Goal: Task Accomplishment & Management: Manage account settings

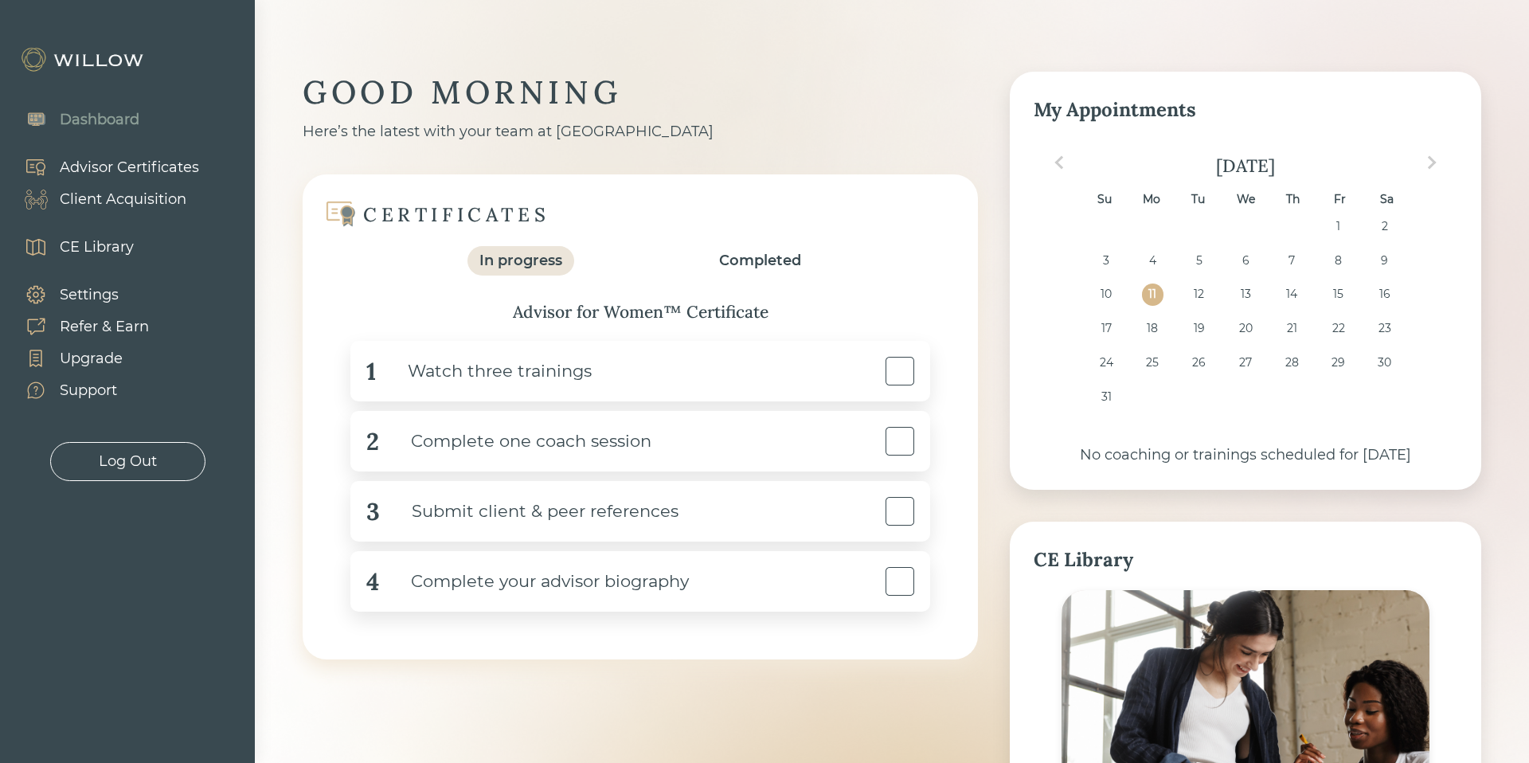
click at [136, 170] on div "Advisor Certificates" at bounding box center [129, 168] width 139 height 22
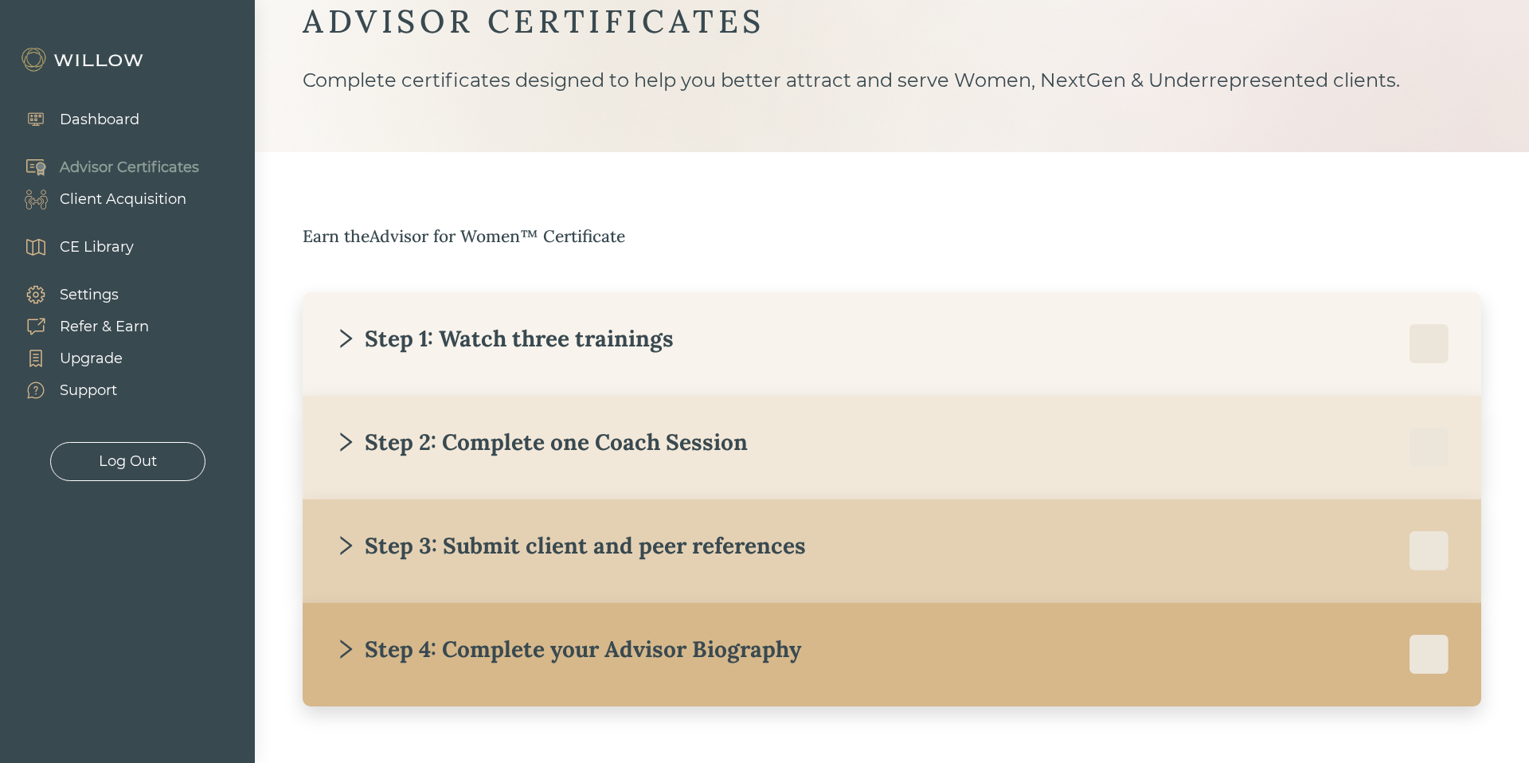
scroll to position [110, 0]
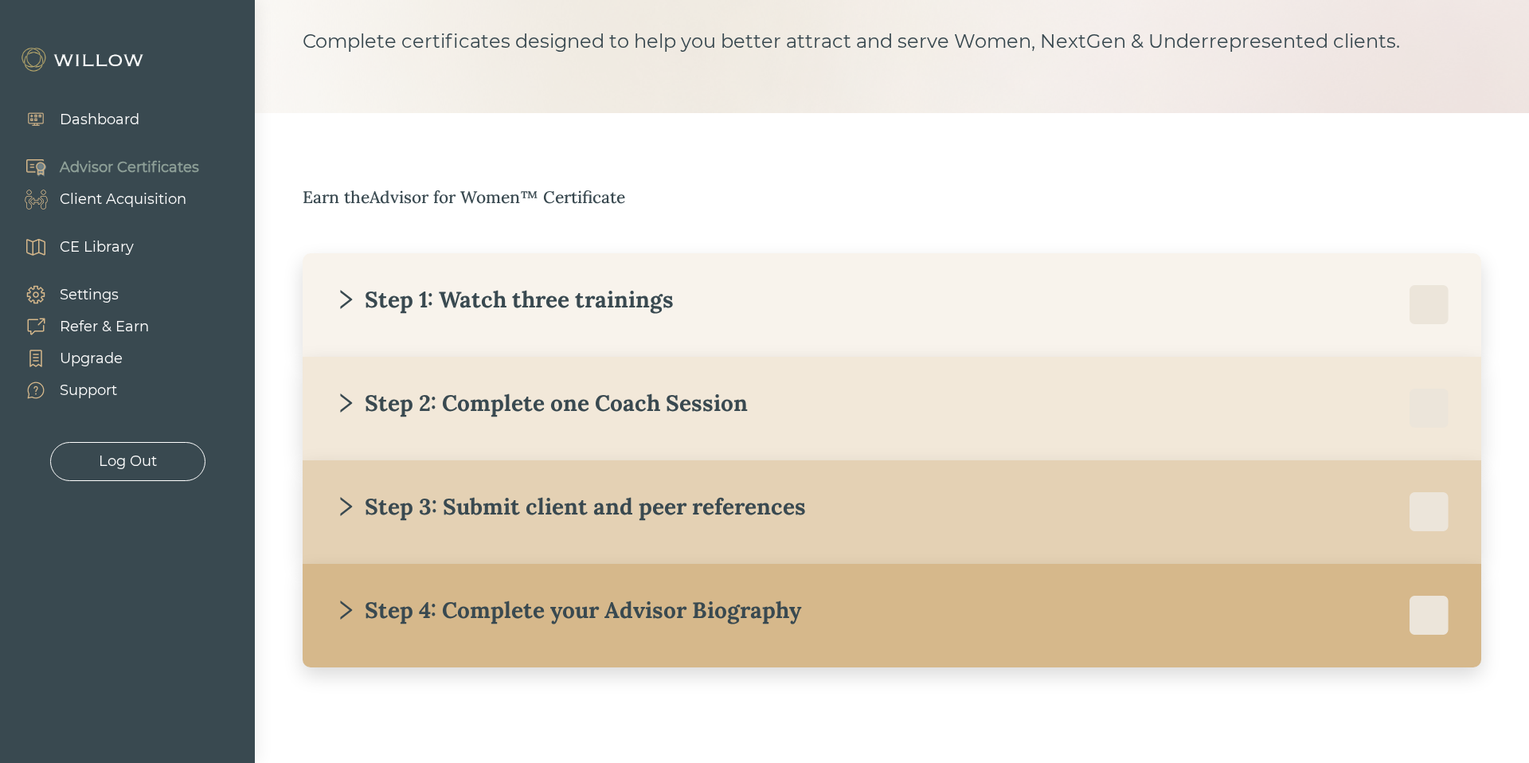
click at [609, 302] on div "Step 1: Watch three trainings" at bounding box center [504, 299] width 339 height 29
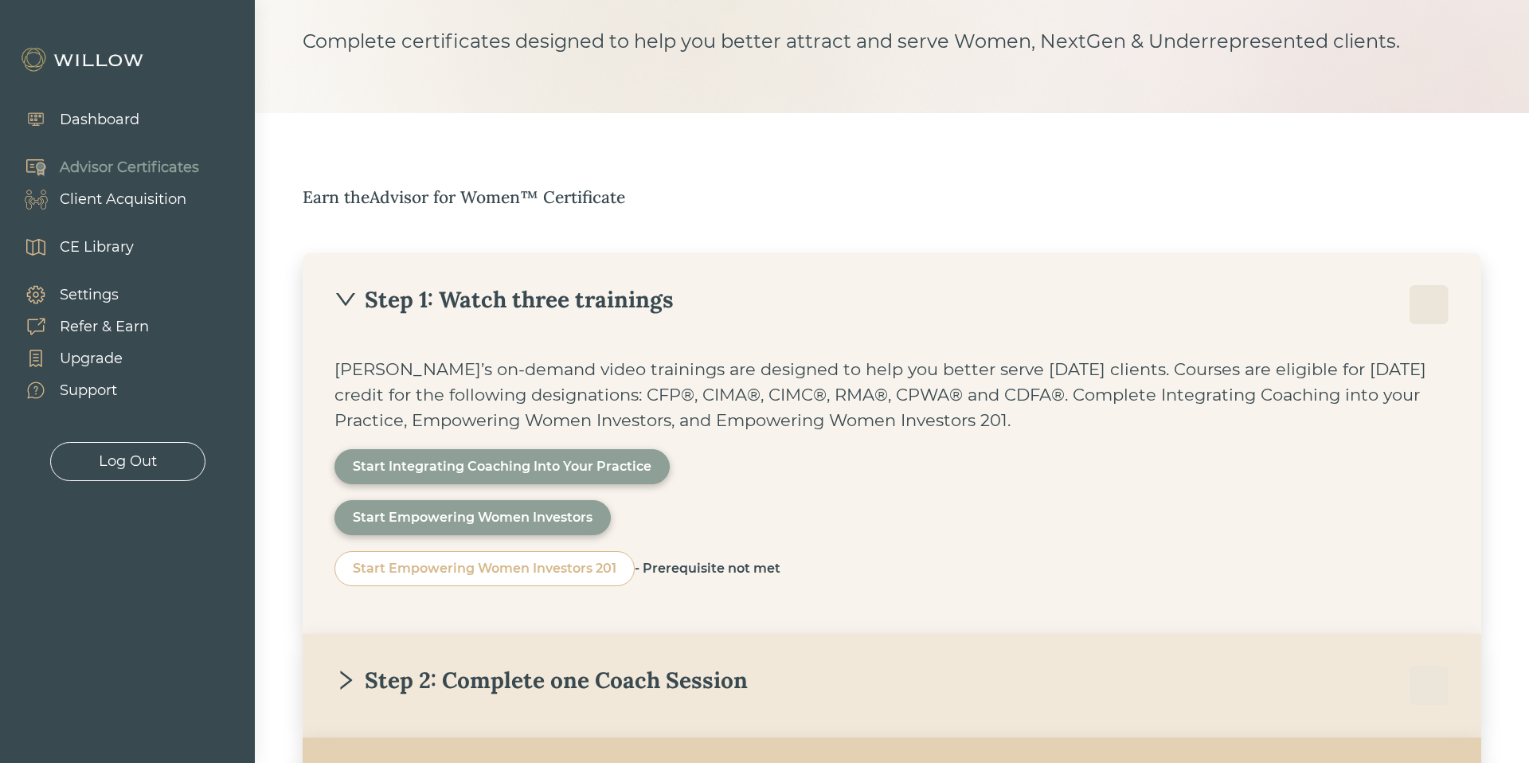
click at [633, 289] on div "Step 1: Watch three trainings" at bounding box center [504, 299] width 339 height 29
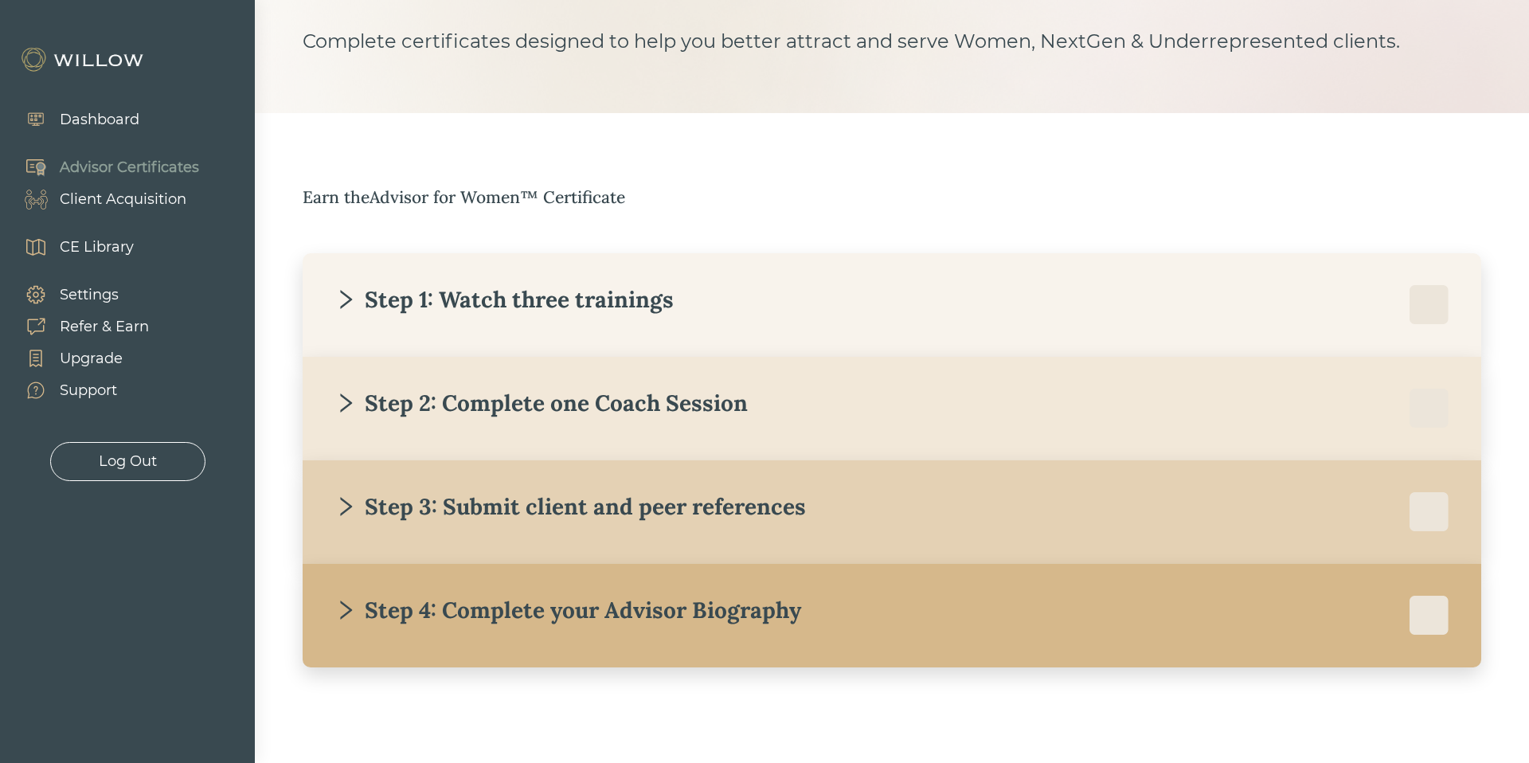
click at [580, 397] on div "Step 2: Complete one Coach Session" at bounding box center [541, 403] width 413 height 29
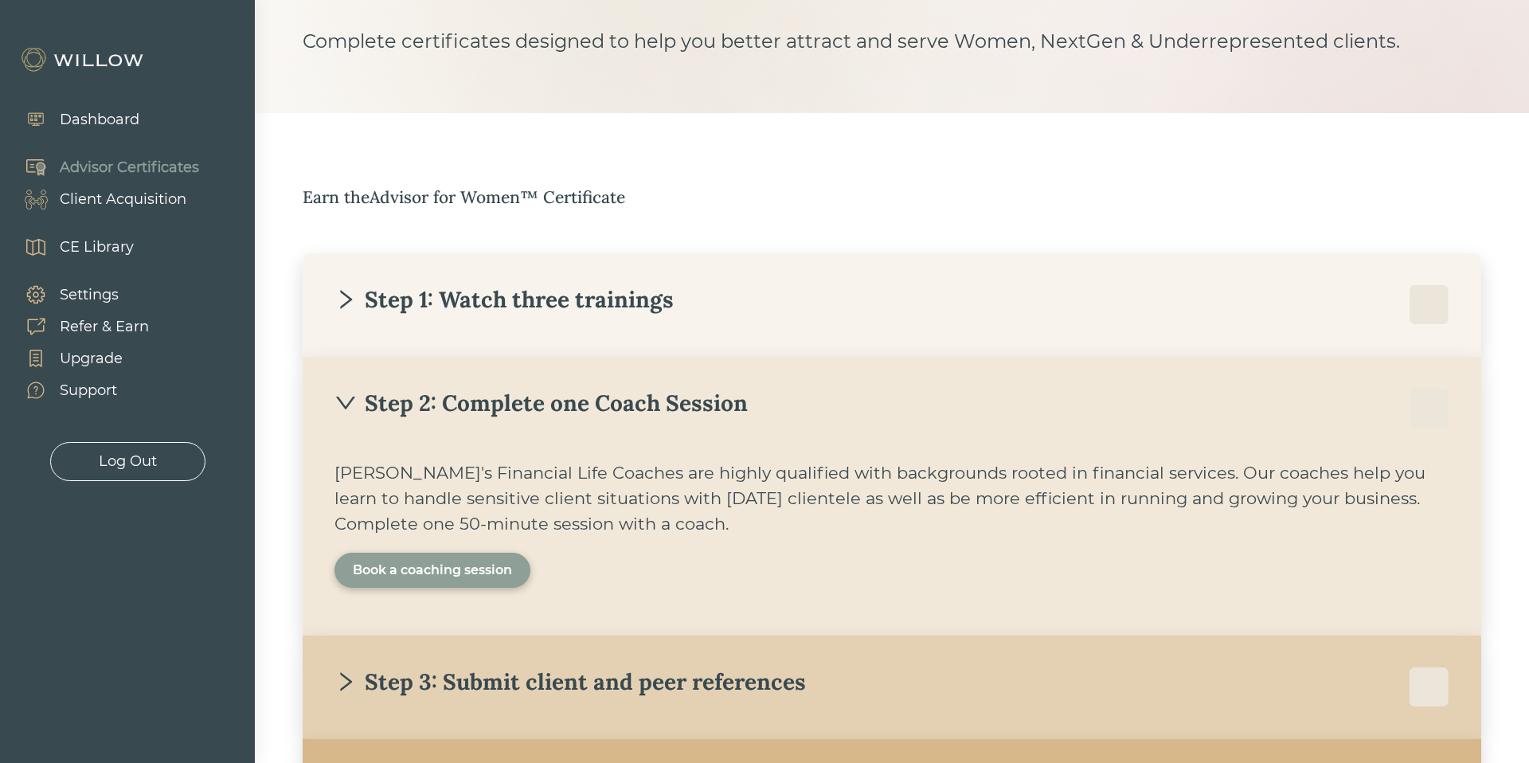
click at [376, 561] on div "Book a coaching session" at bounding box center [432, 570] width 159 height 19
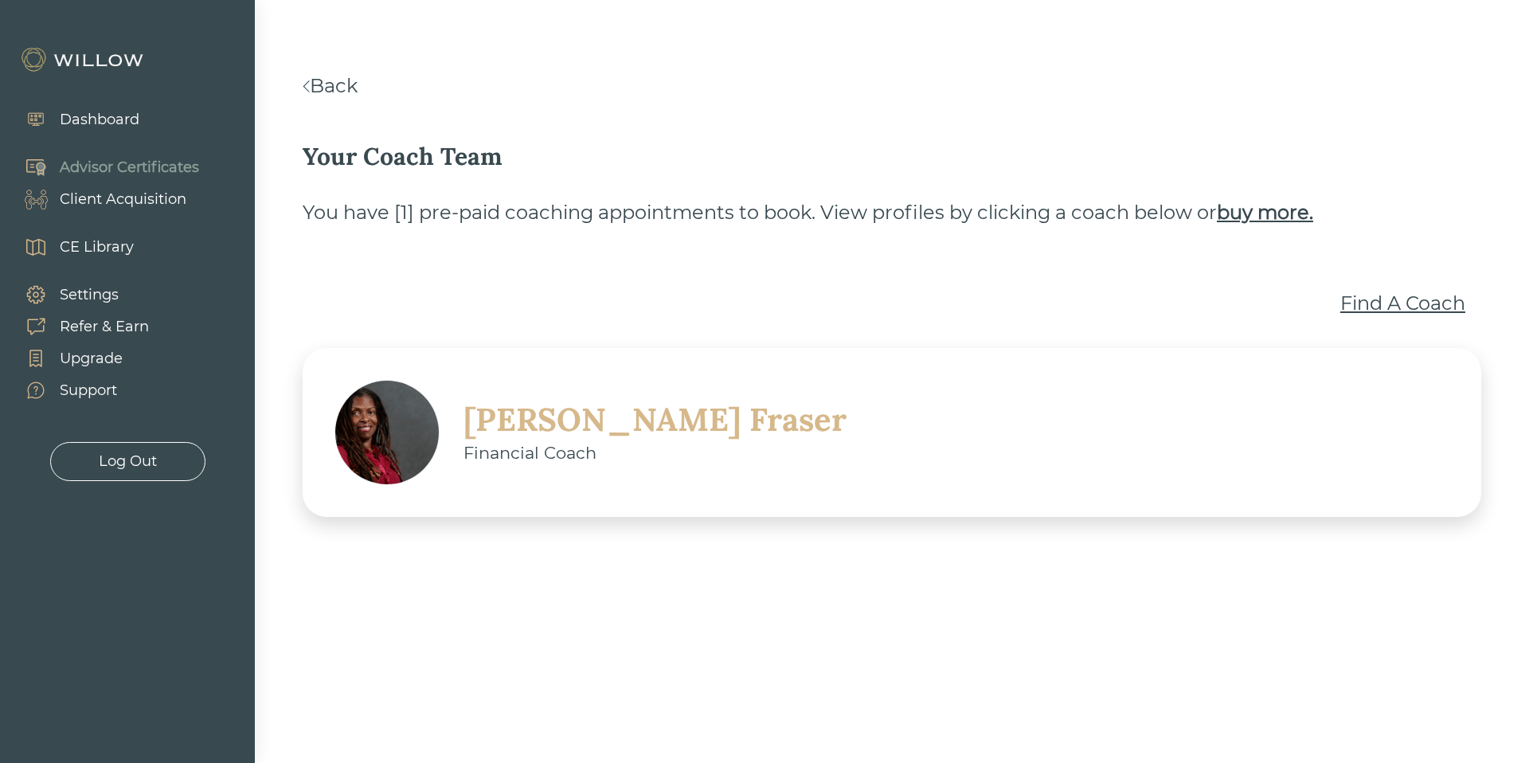
click at [1188, 300] on div "Find A Coach" at bounding box center [1403, 303] width 125 height 29
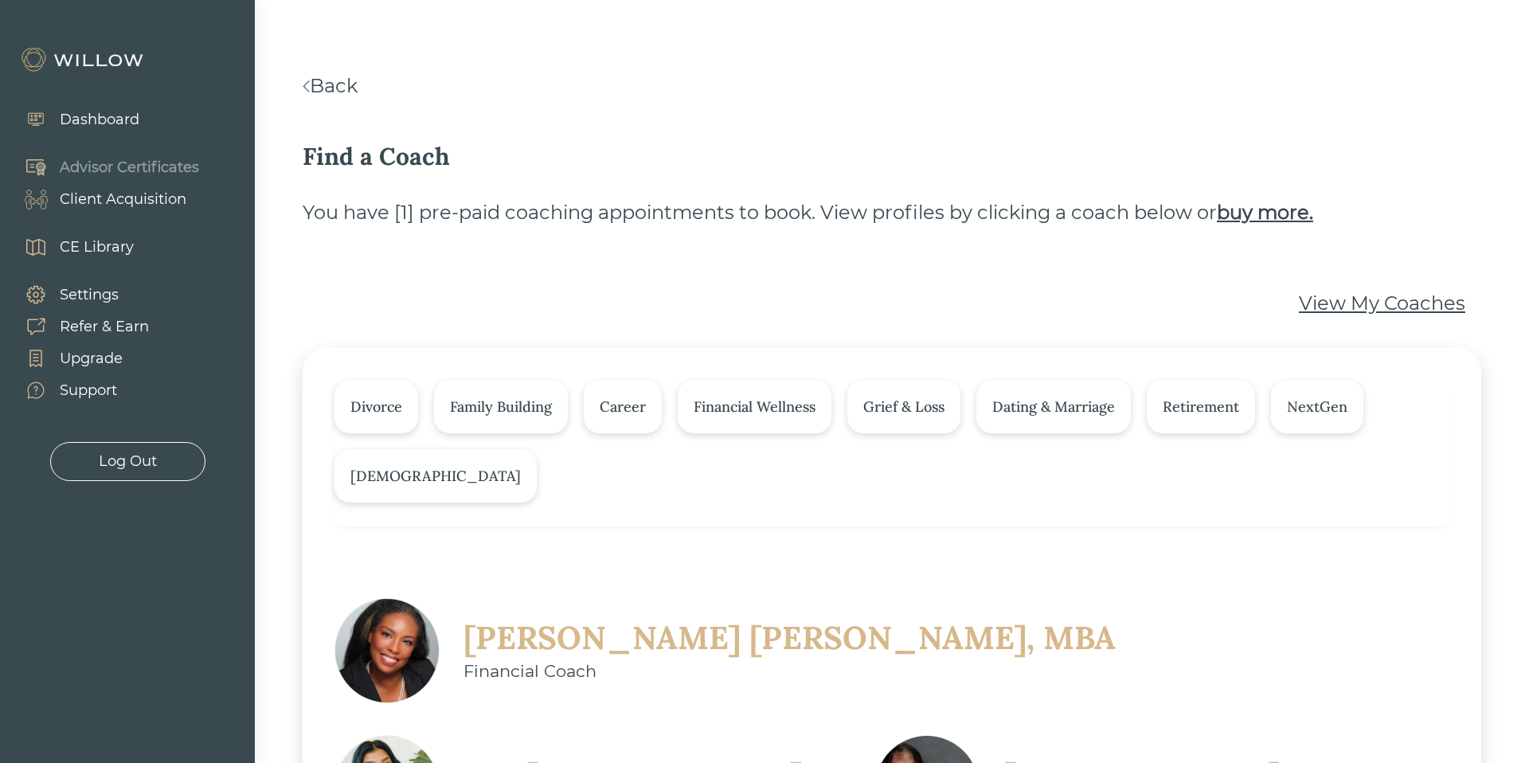
click at [322, 83] on link "Back" at bounding box center [330, 85] width 55 height 23
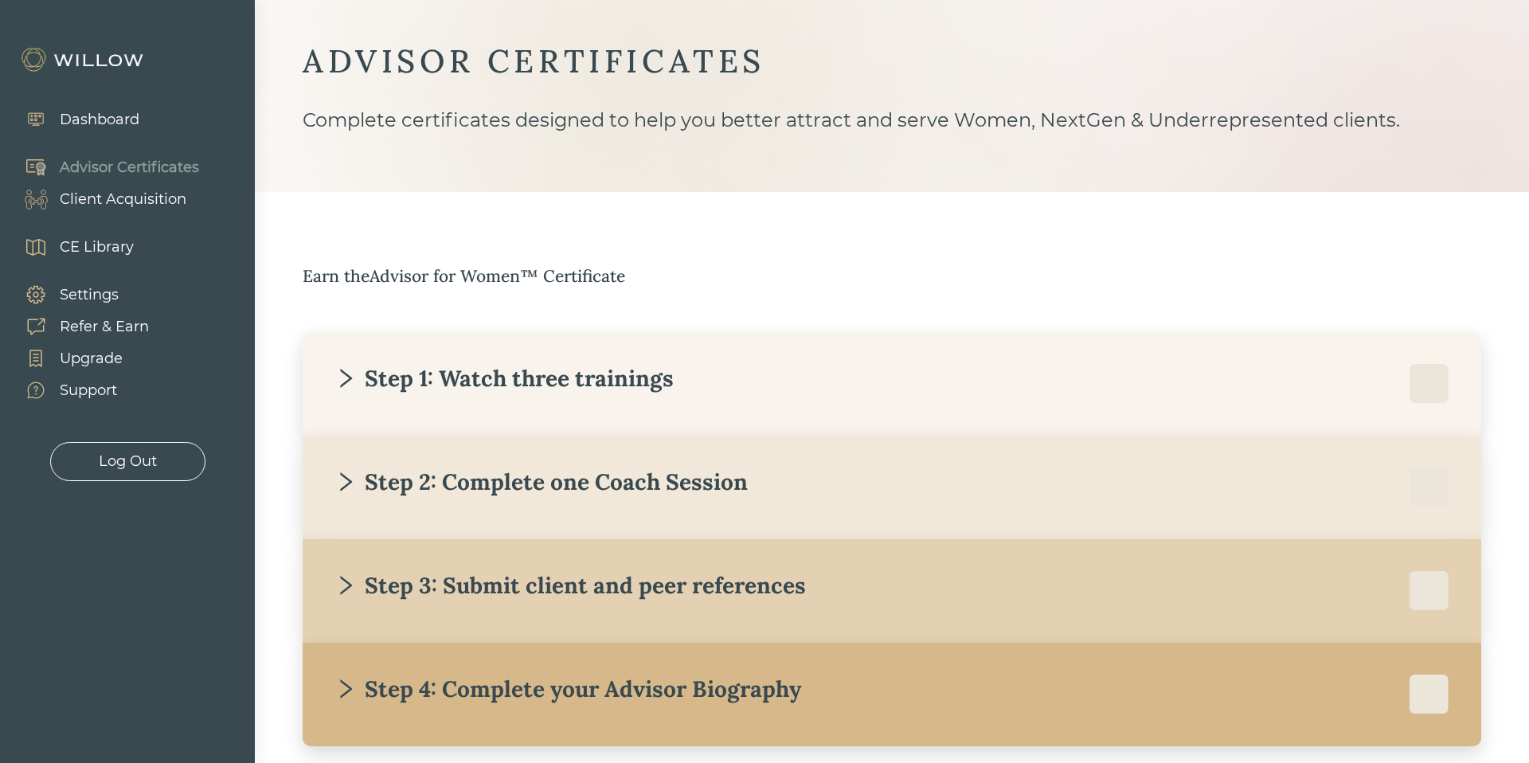
scroll to position [61, 0]
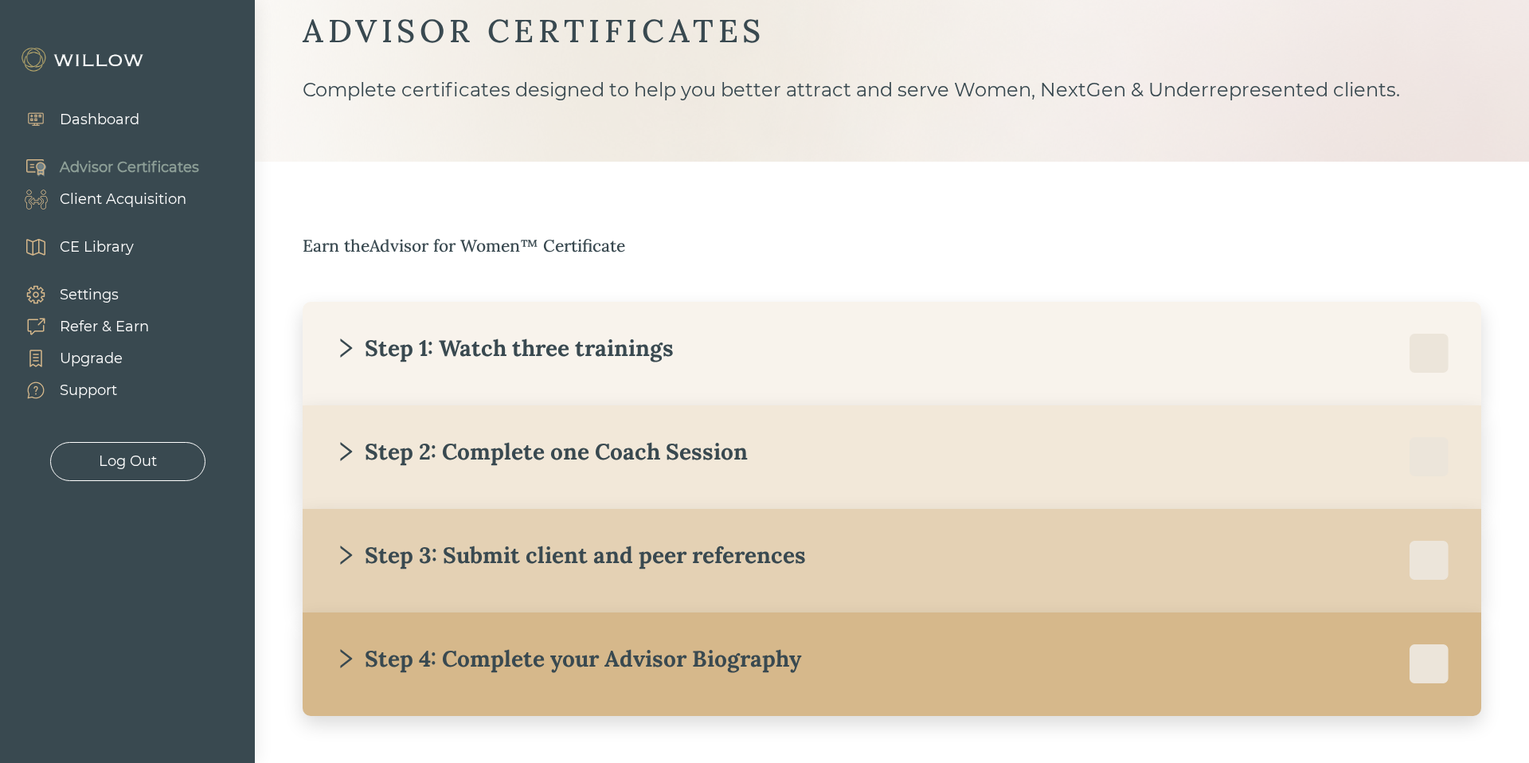
click at [154, 196] on div "Client Acquisition" at bounding box center [123, 200] width 127 height 22
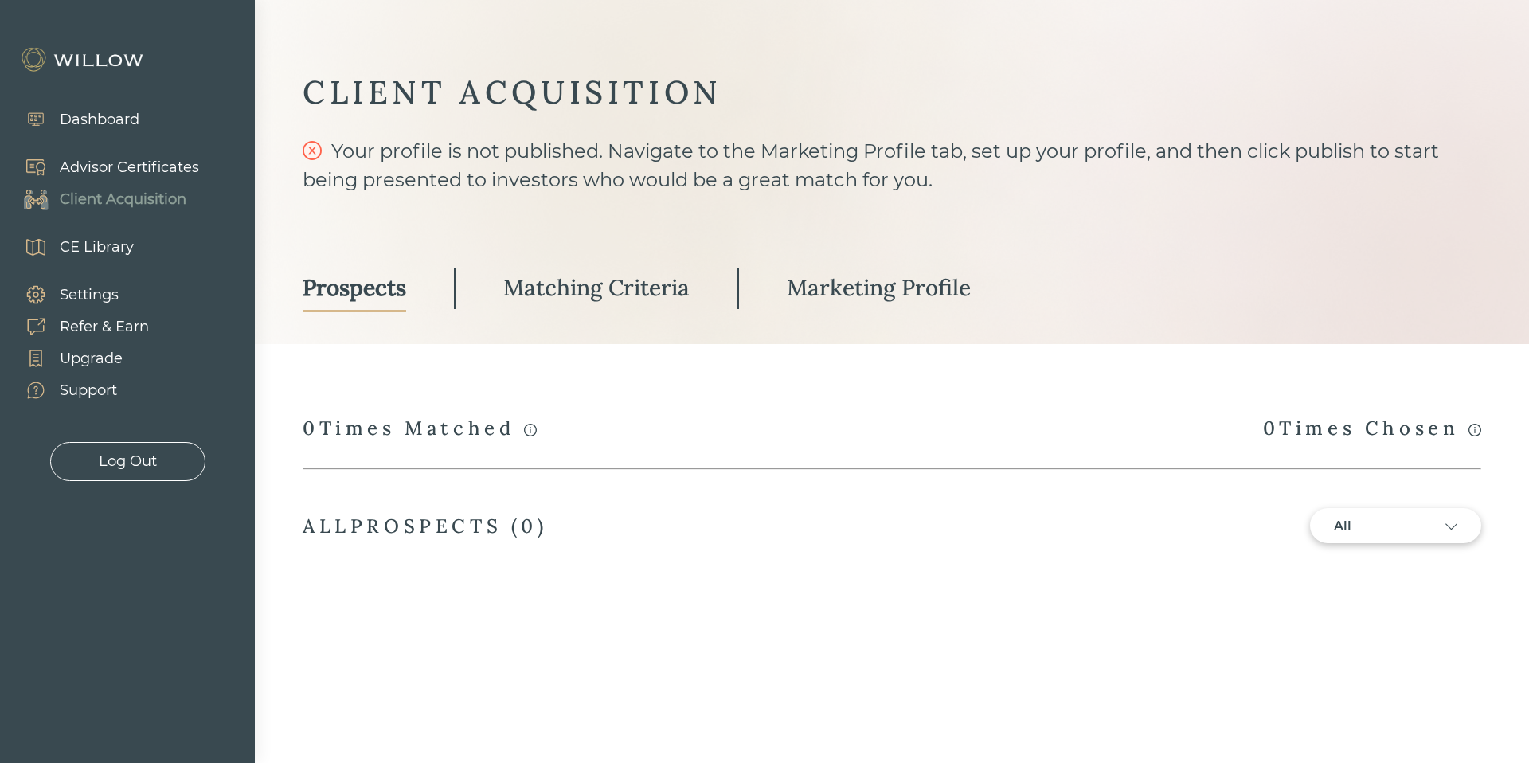
click at [554, 278] on div "Matching Criteria" at bounding box center [596, 287] width 186 height 29
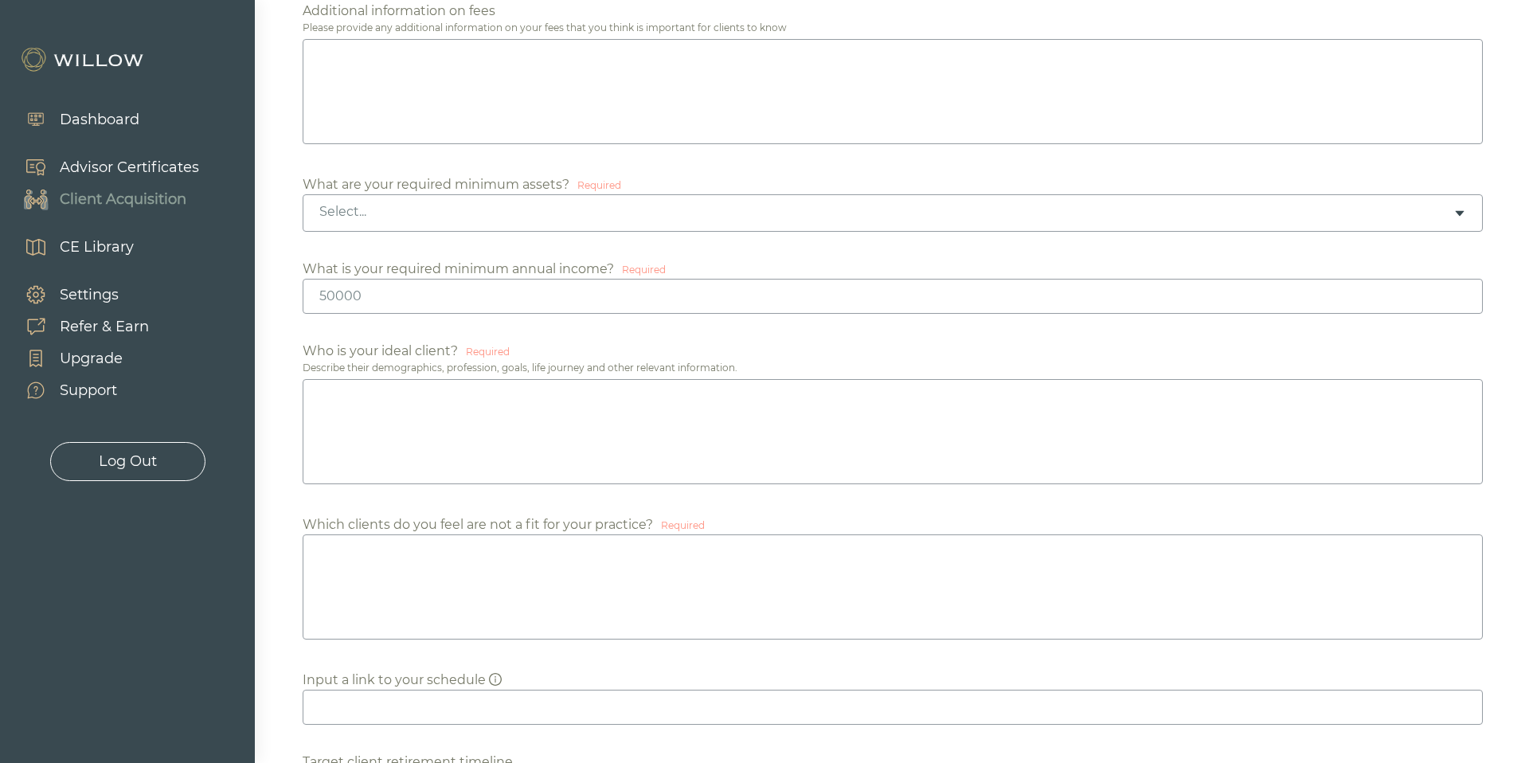
scroll to position [915, 0]
click at [648, 460] on textarea at bounding box center [893, 428] width 1181 height 105
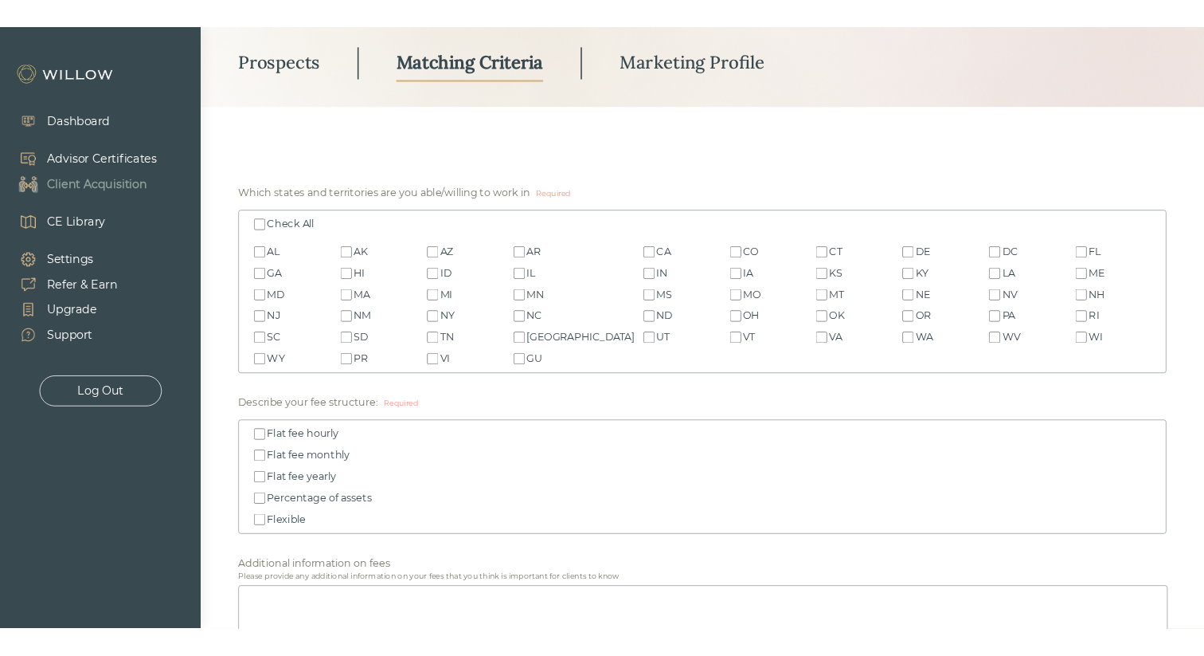
scroll to position [0, 0]
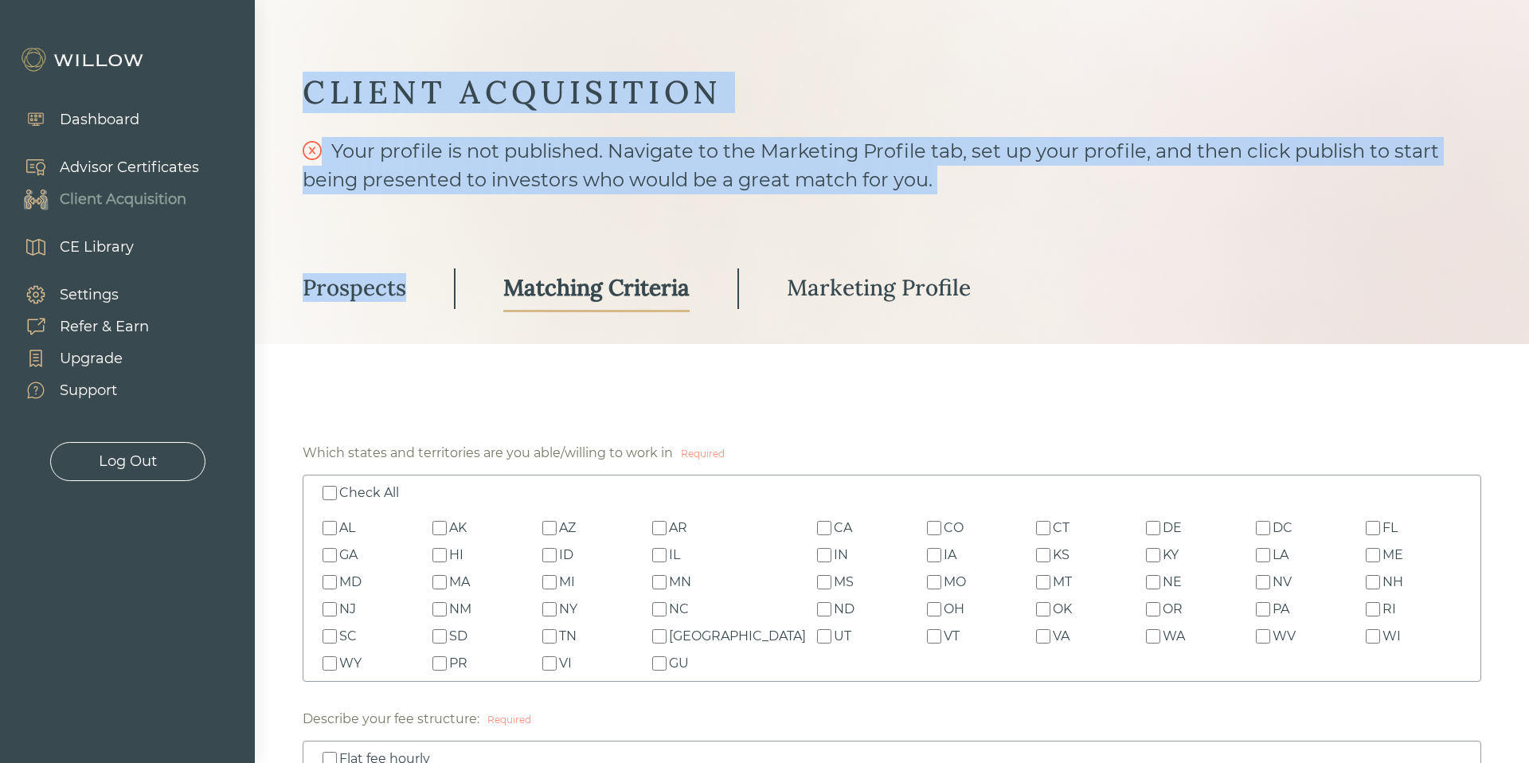
drag, startPoint x: 302, startPoint y: 92, endPoint x: 469, endPoint y: 270, distance: 244.6
click at [469, 270] on div "CLIENT ACQUISITION Your profile is not published. Navigate to the Marketing Pro…" at bounding box center [892, 172] width 1275 height 344
click at [664, 189] on div "Your profile is not published. Navigate to the Marketing Profile tab, set up yo…" at bounding box center [892, 180] width 1179 height 86
